Goal: Task Accomplishment & Management: Manage account settings

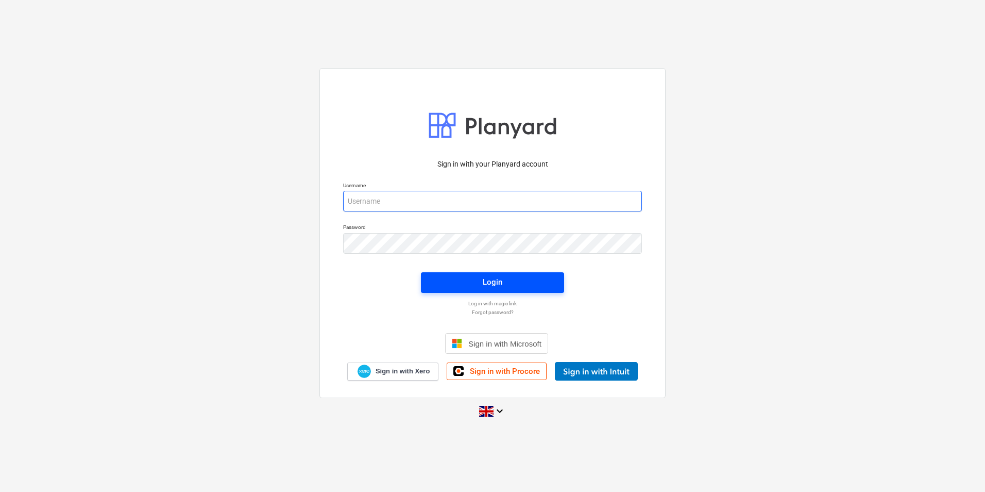
type input "[PERSON_NAME][EMAIL_ADDRESS][PERSON_NAME][DOMAIN_NAME]"
click at [462, 282] on span "Login" at bounding box center [492, 281] width 119 height 13
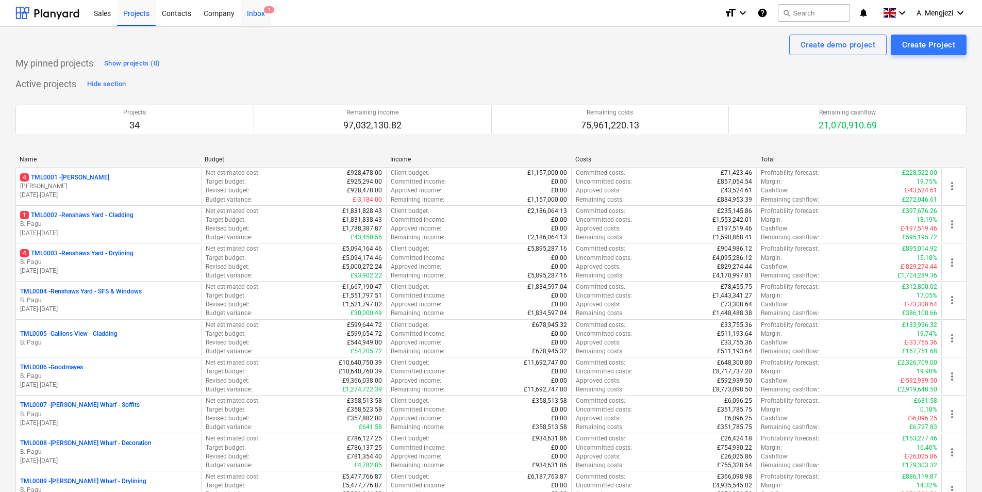
click at [252, 13] on div "Inbox 1" at bounding box center [256, 12] width 30 height 26
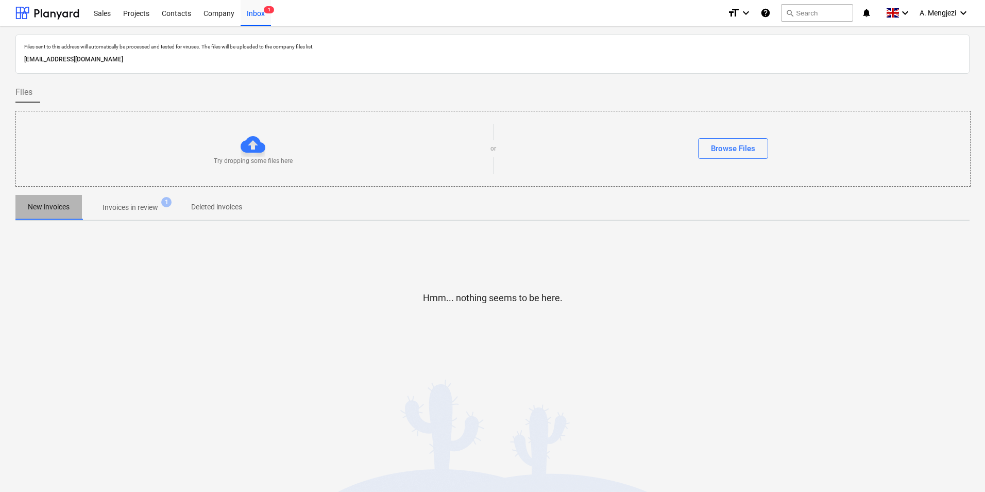
click at [52, 208] on p "New invoices" at bounding box center [49, 206] width 42 height 11
click at [128, 204] on p "Invoices in review" at bounding box center [131, 207] width 56 height 11
